Goal: Information Seeking & Learning: Learn about a topic

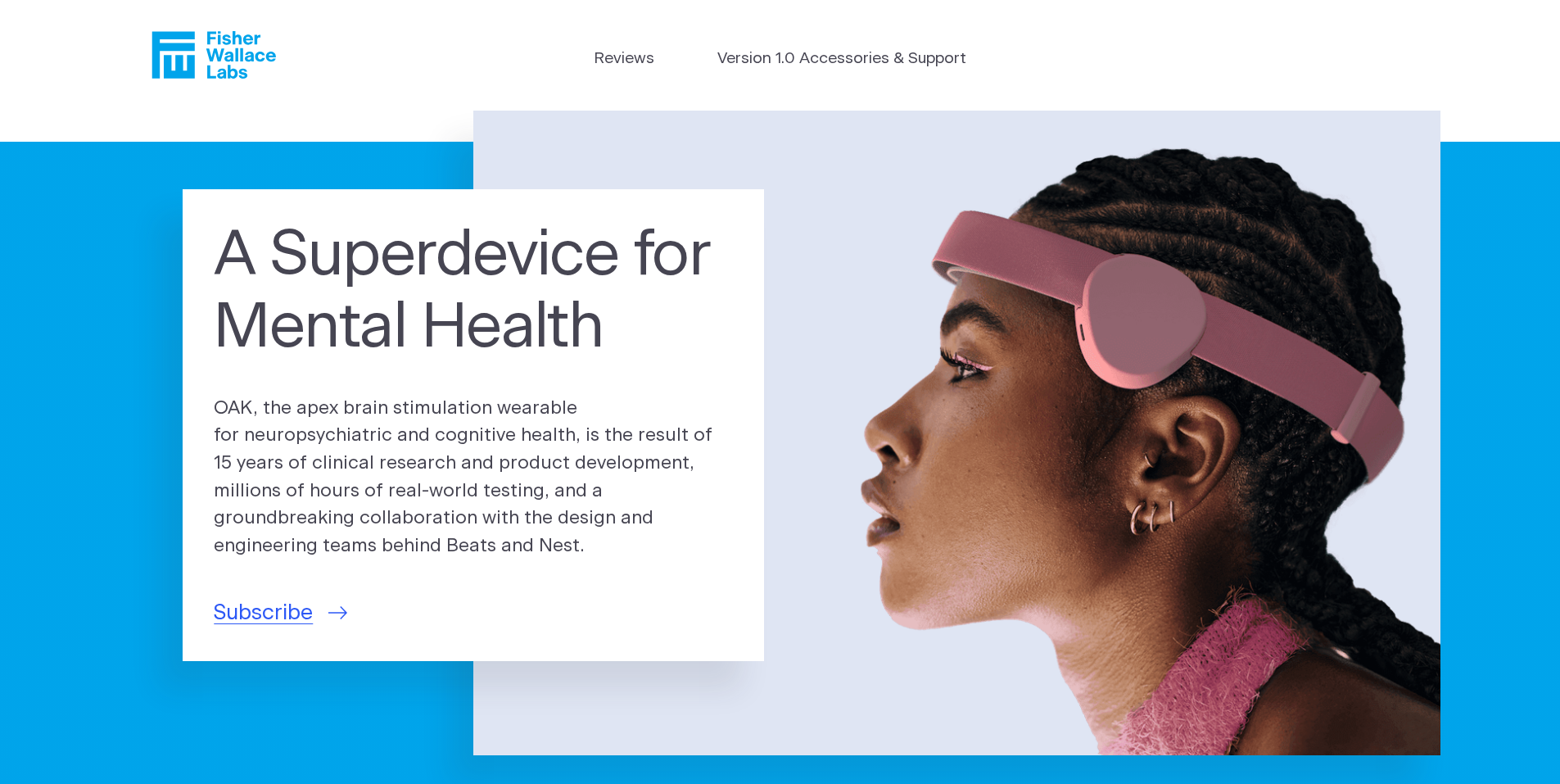
click at [224, 52] on icon "Fisher Wallace" at bounding box center [214, 55] width 124 height 48
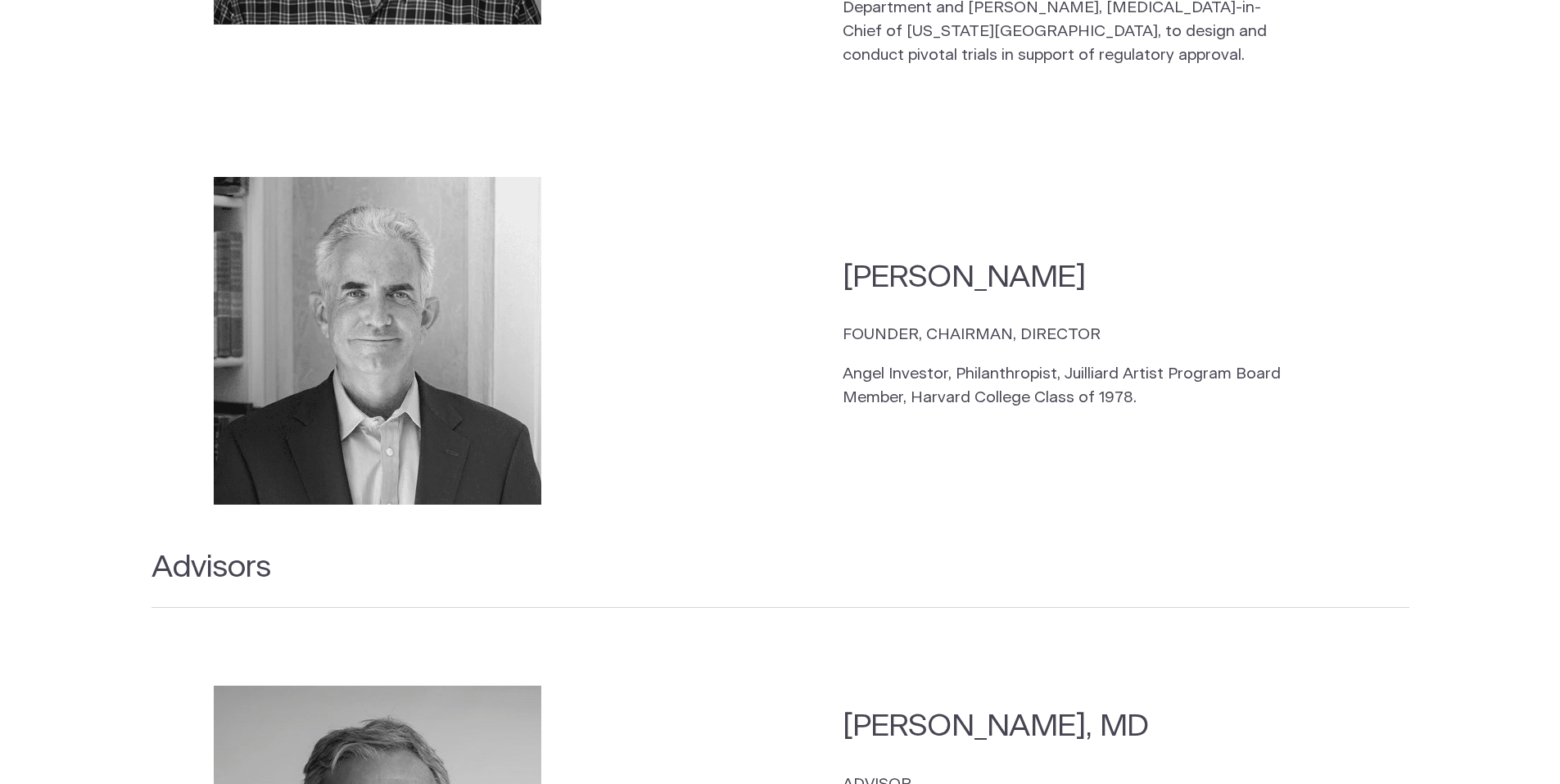
scroll to position [2293, 0]
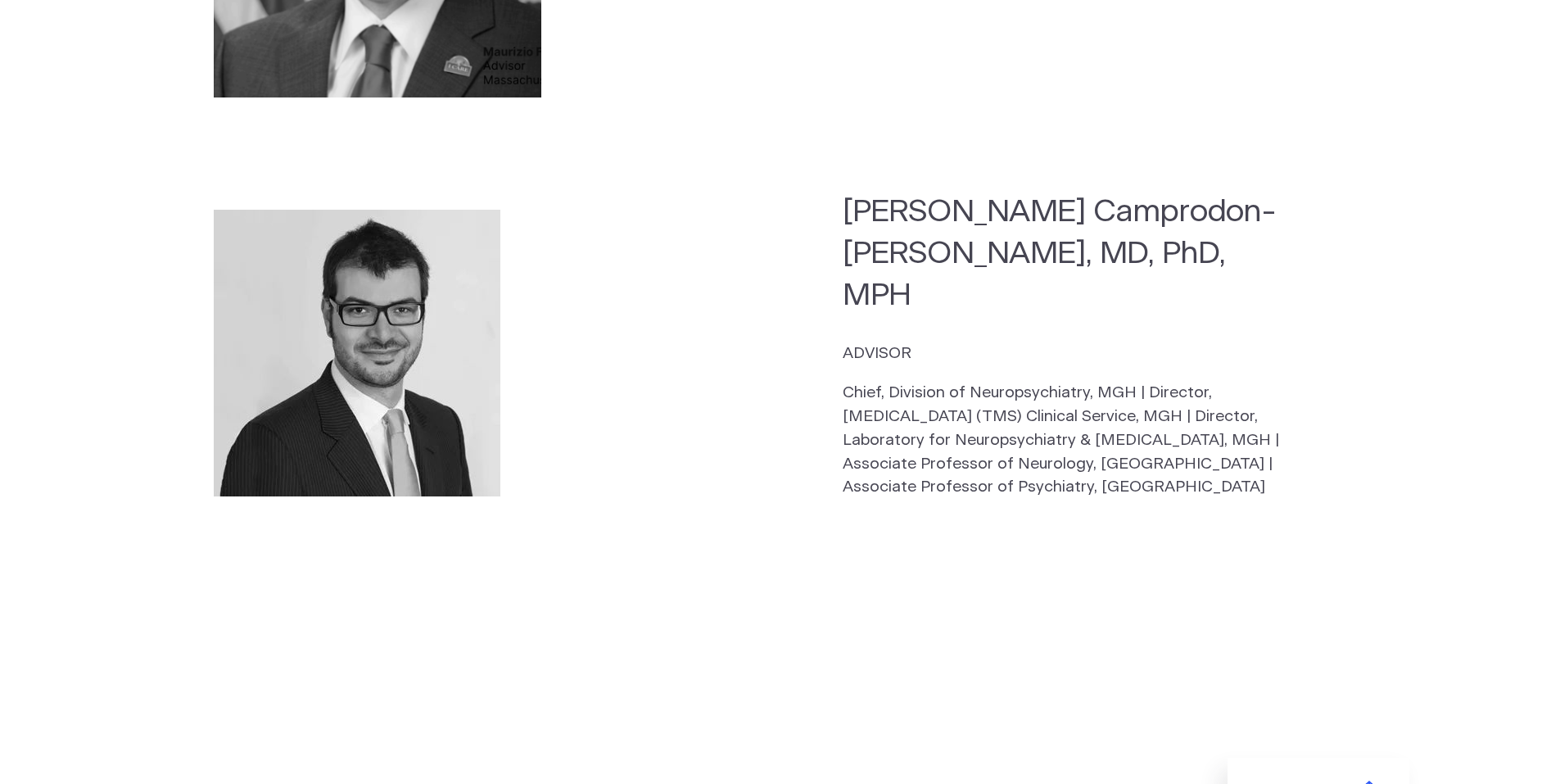
drag, startPoint x: 628, startPoint y: 562, endPoint x: 564, endPoint y: 765, distance: 212.8
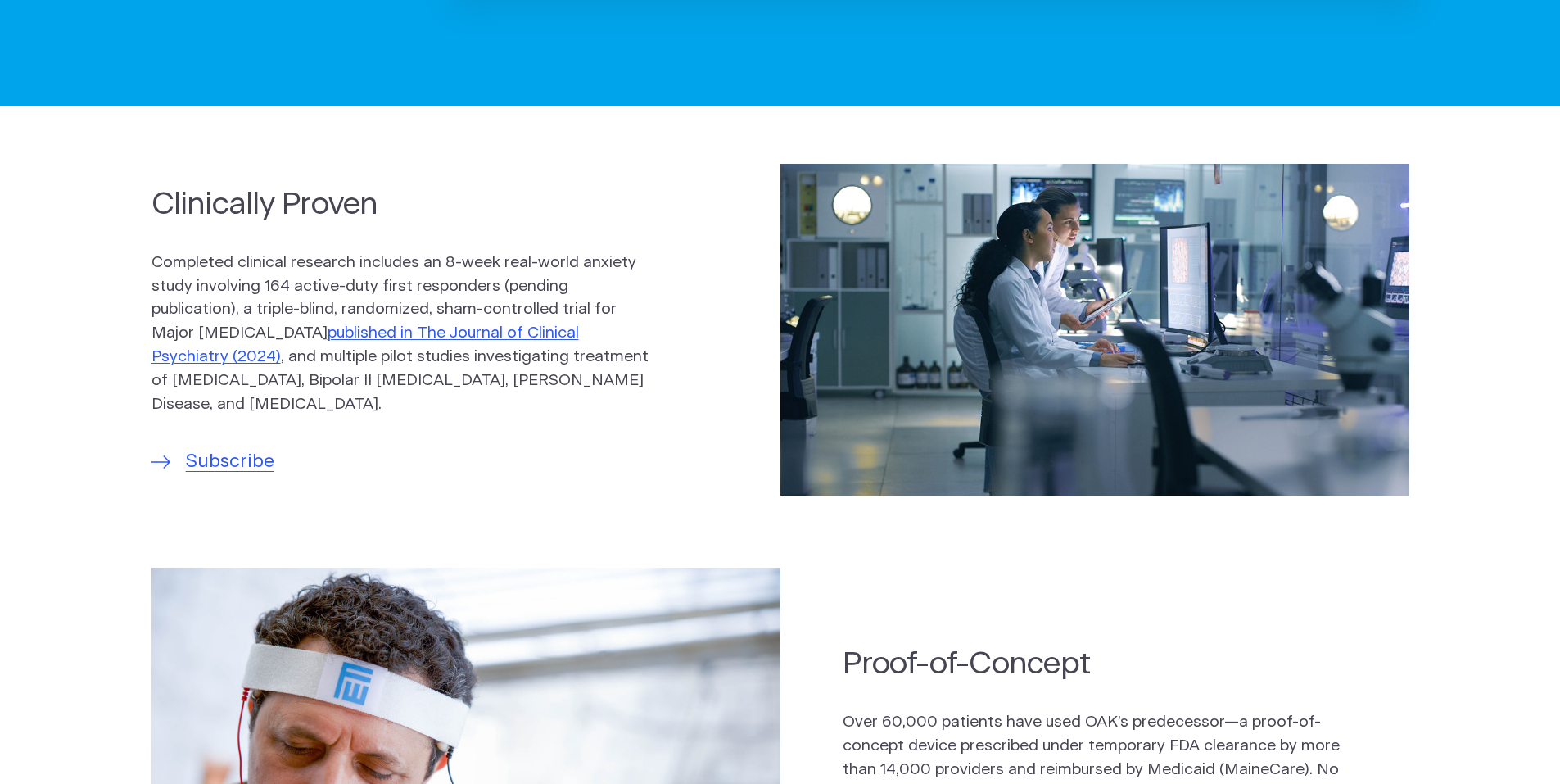
scroll to position [710, 0]
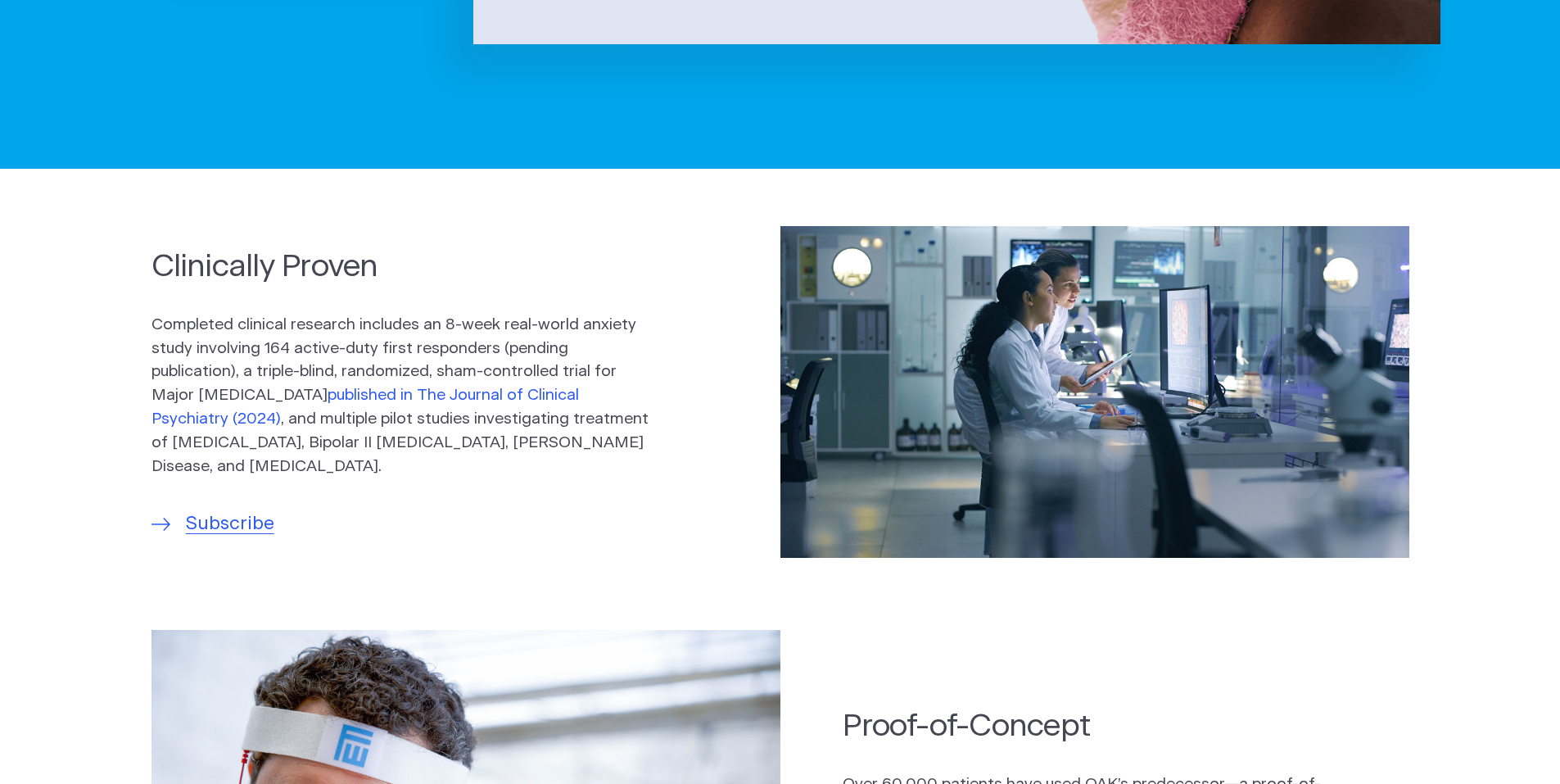
click at [398, 398] on link "published in The Journal of Clinical Psychiatry (2024)" at bounding box center [365, 407] width 427 height 40
